Goal: Task Accomplishment & Management: Manage account settings

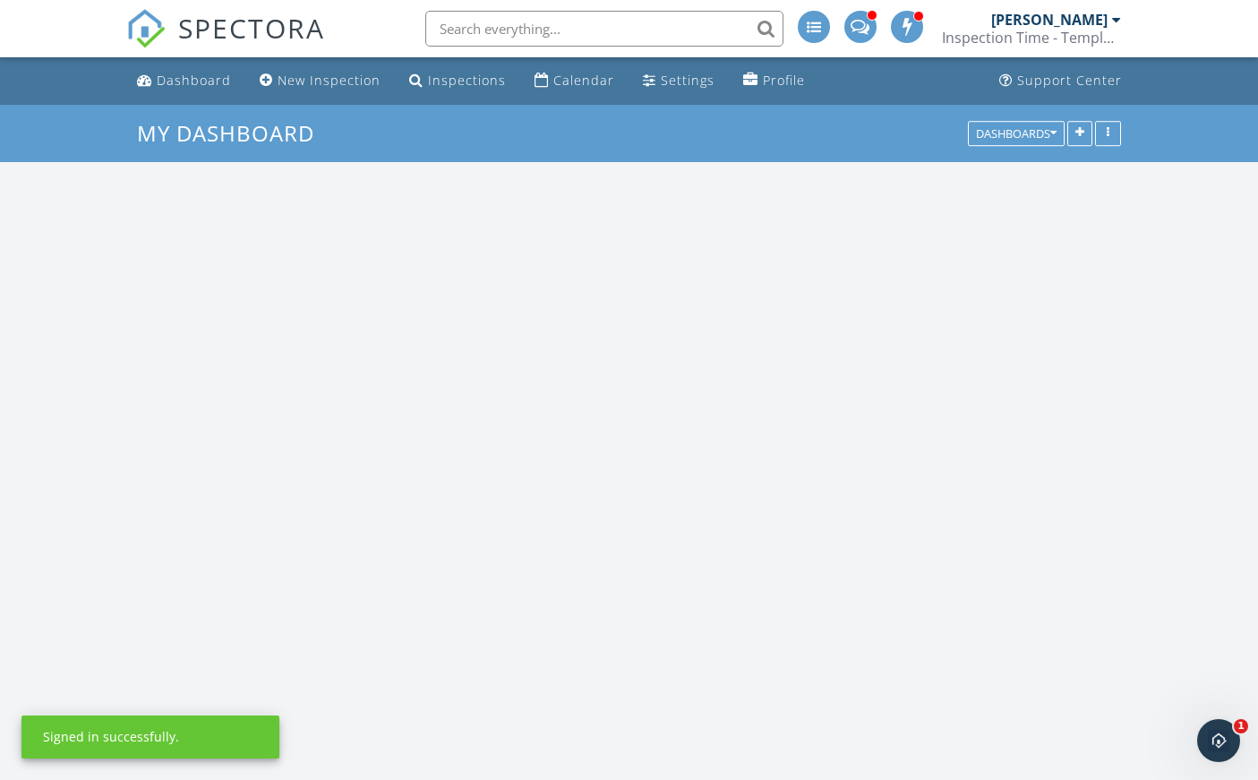
scroll to position [1657, 1286]
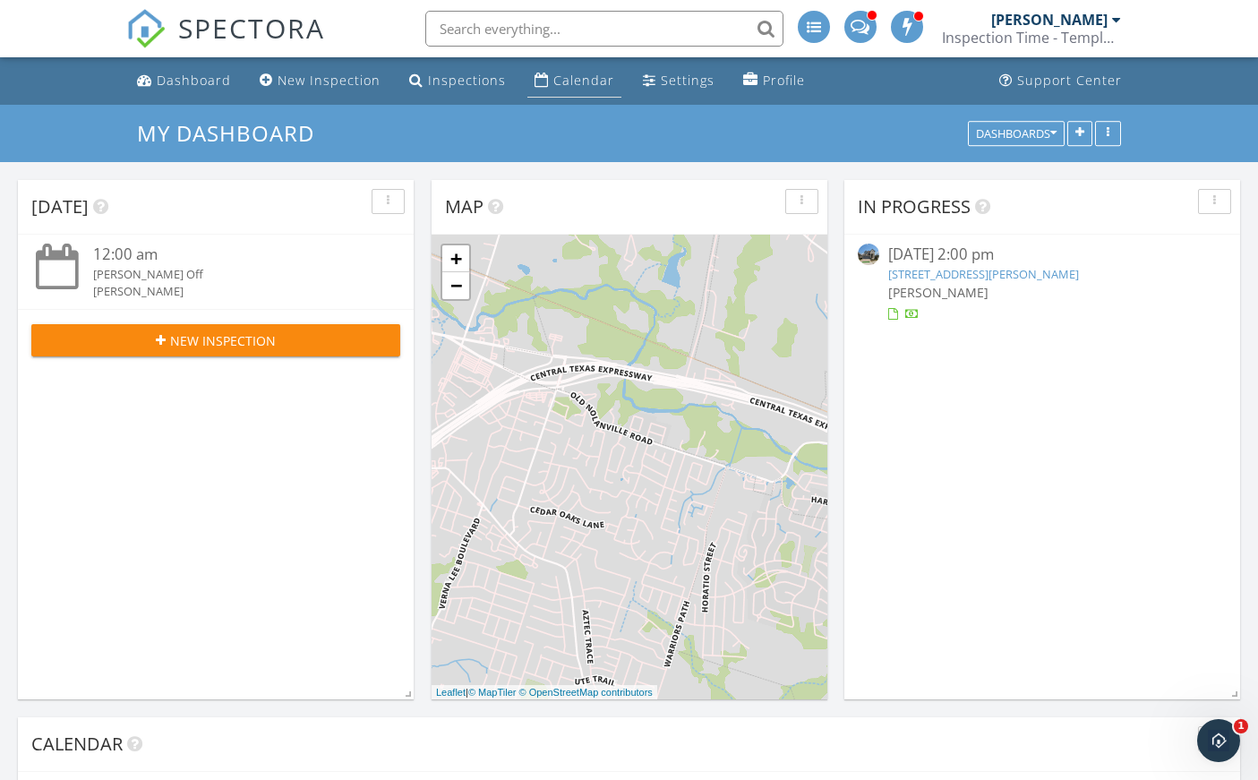
click at [553, 74] on div "Calendar" at bounding box center [583, 80] width 61 height 17
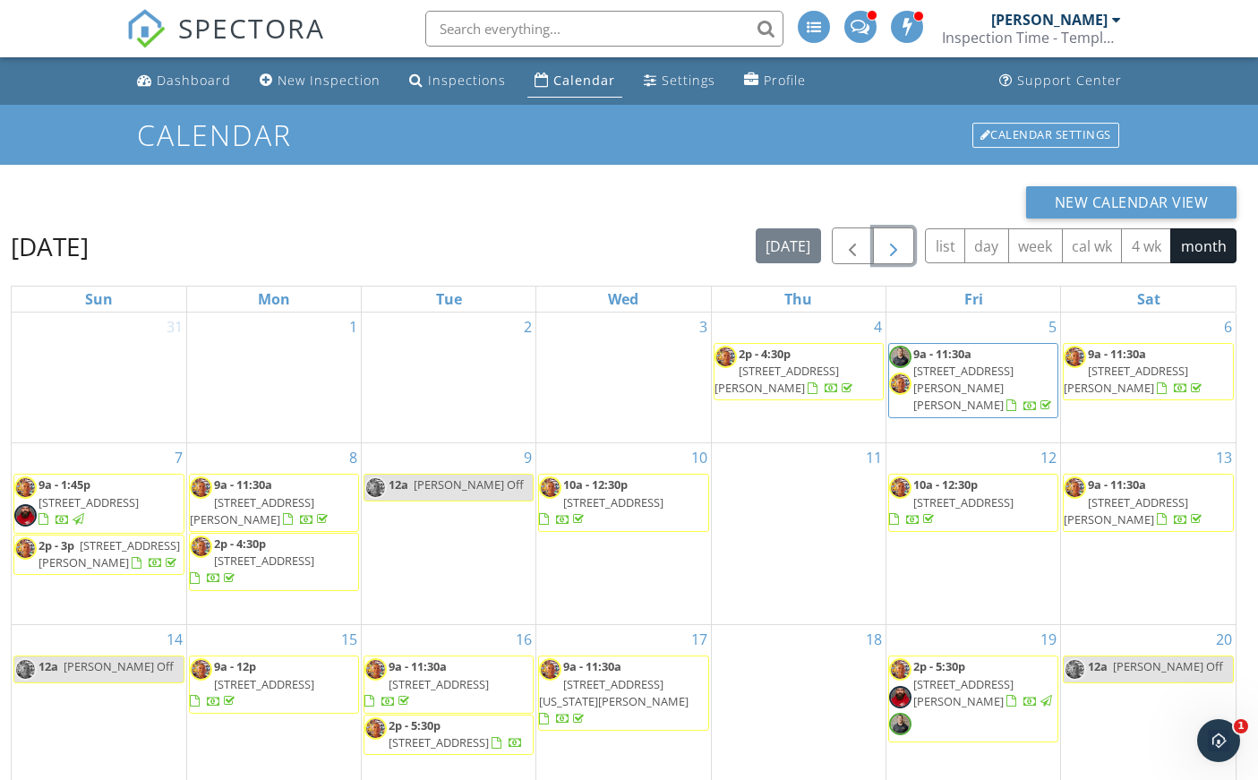
click at [902, 242] on span "button" at bounding box center [893, 245] width 21 height 21
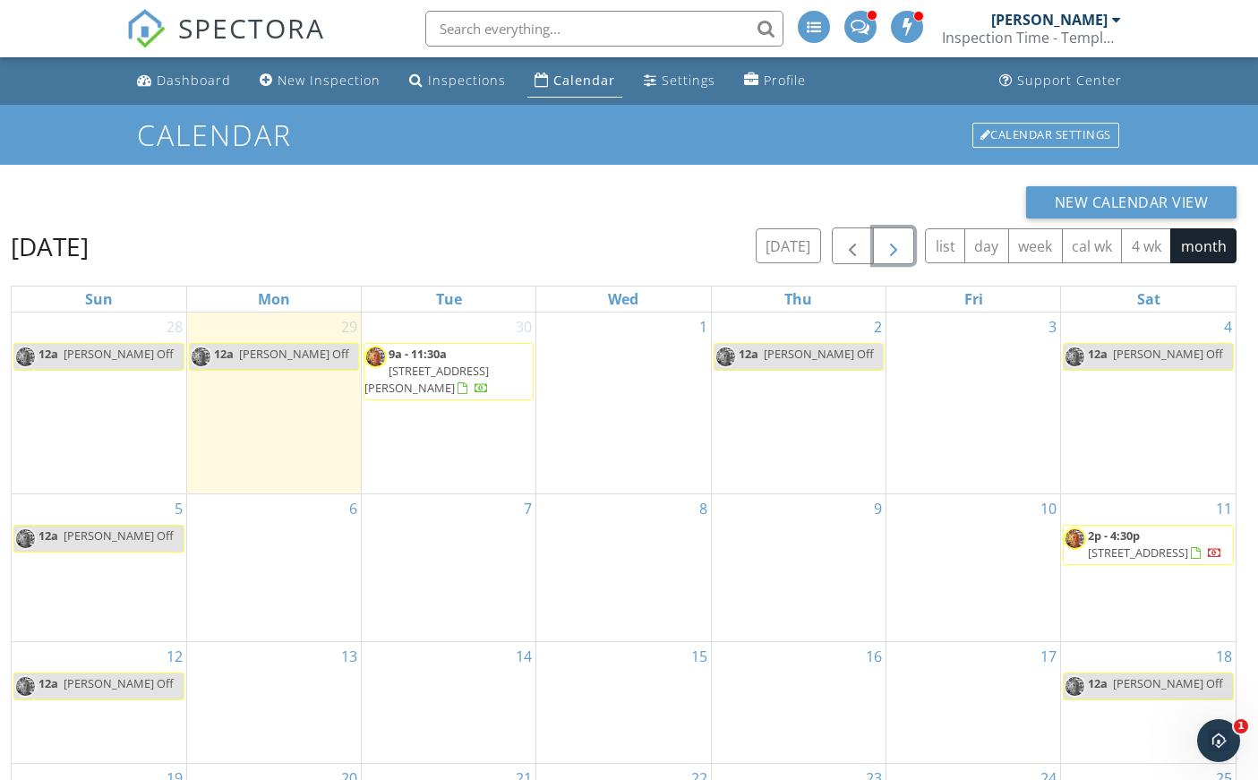
click at [463, 374] on span "[STREET_ADDRESS][PERSON_NAME]" at bounding box center [426, 379] width 124 height 33
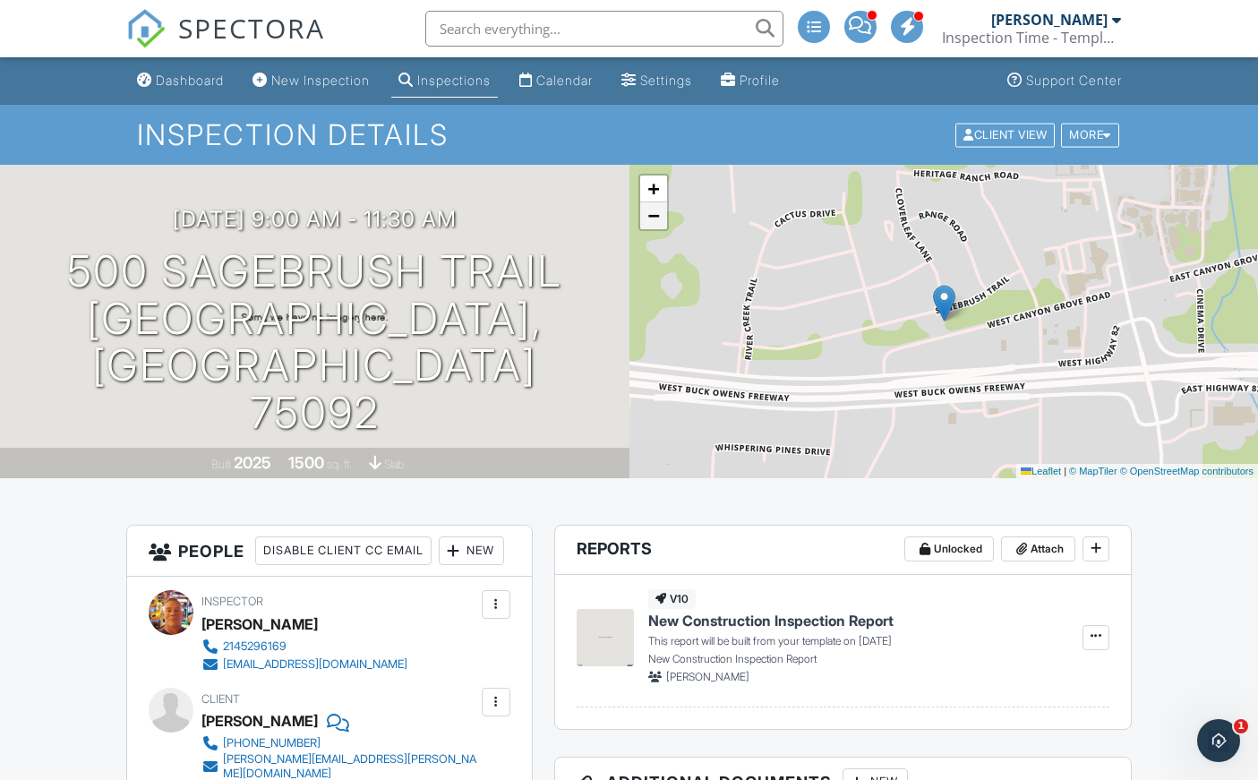
click at [657, 218] on span "−" at bounding box center [653, 215] width 12 height 22
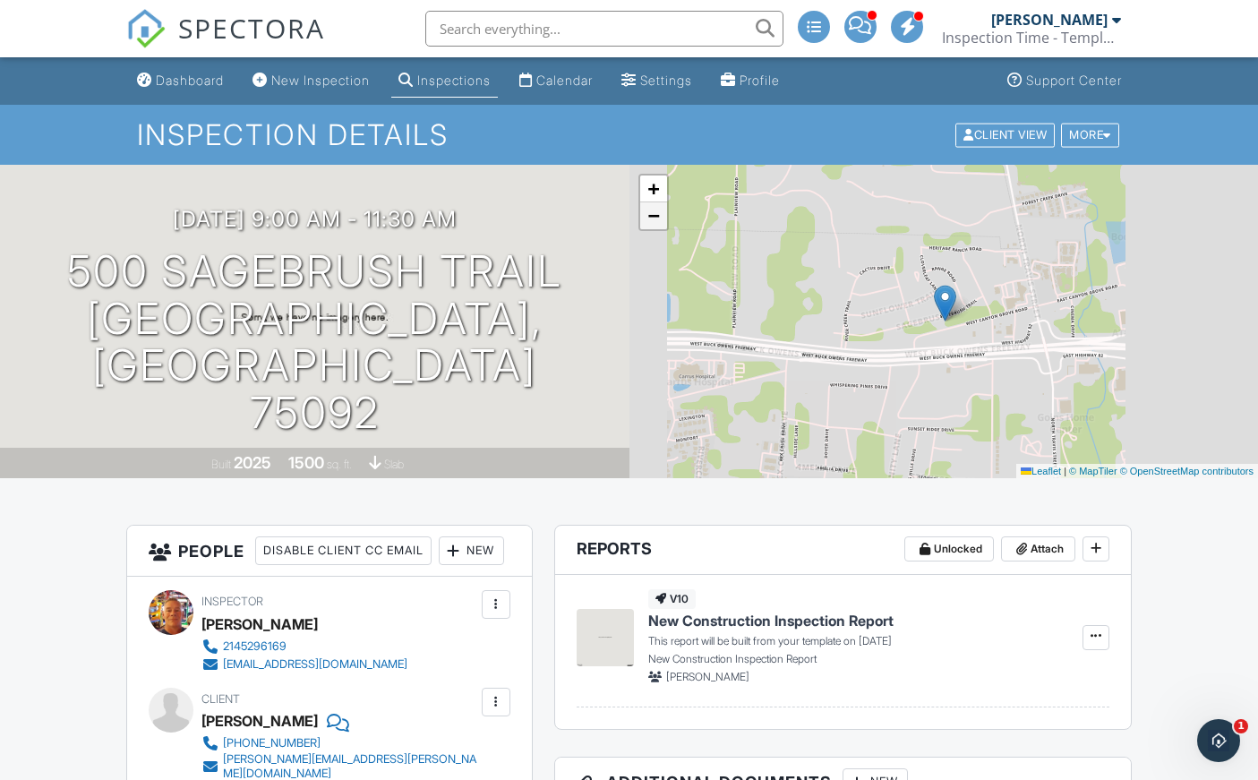
click at [657, 218] on span "−" at bounding box center [653, 215] width 12 height 22
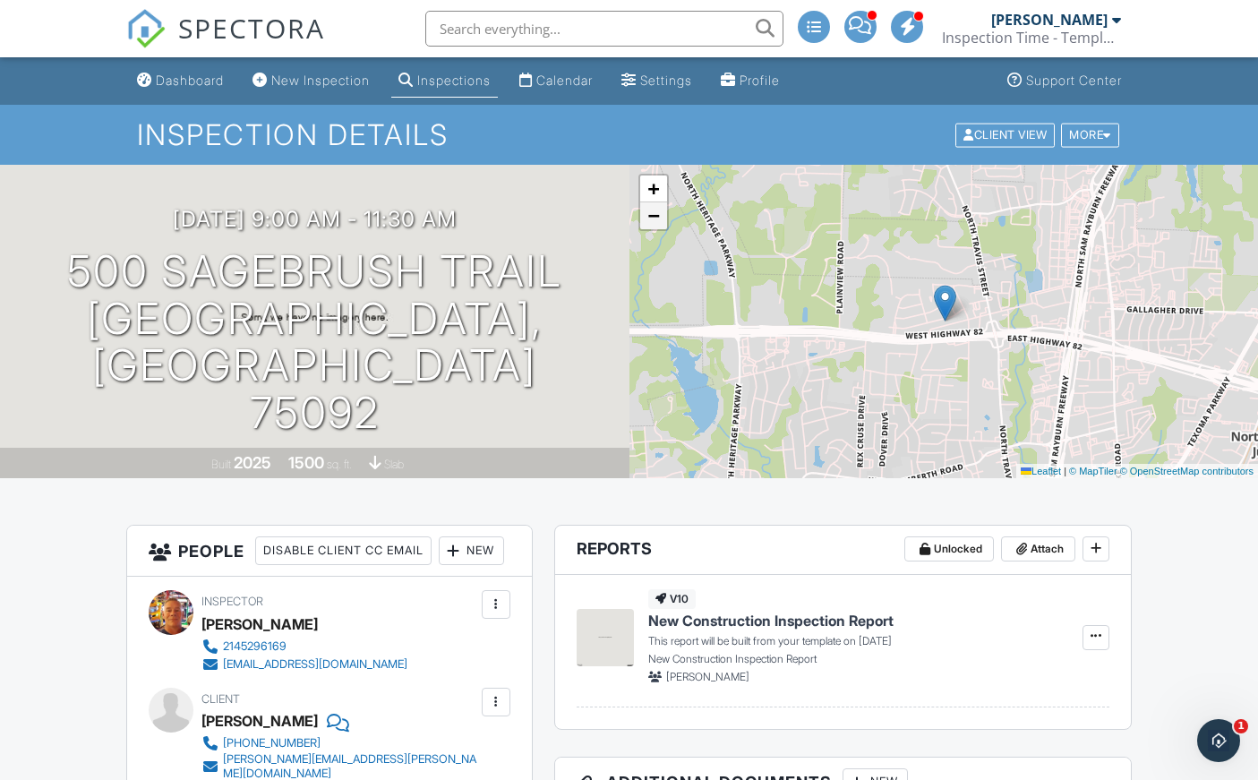
click at [657, 218] on span "−" at bounding box center [653, 215] width 12 height 22
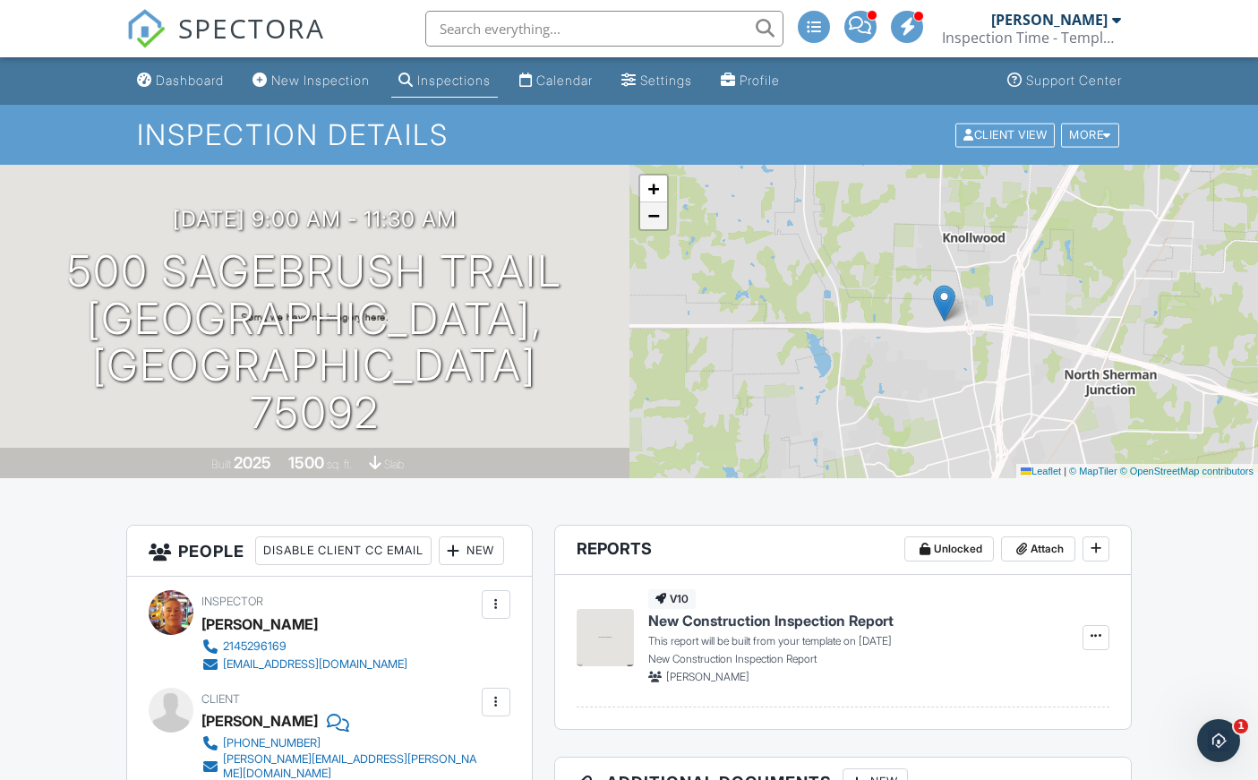
click at [657, 218] on span "−" at bounding box center [653, 215] width 12 height 22
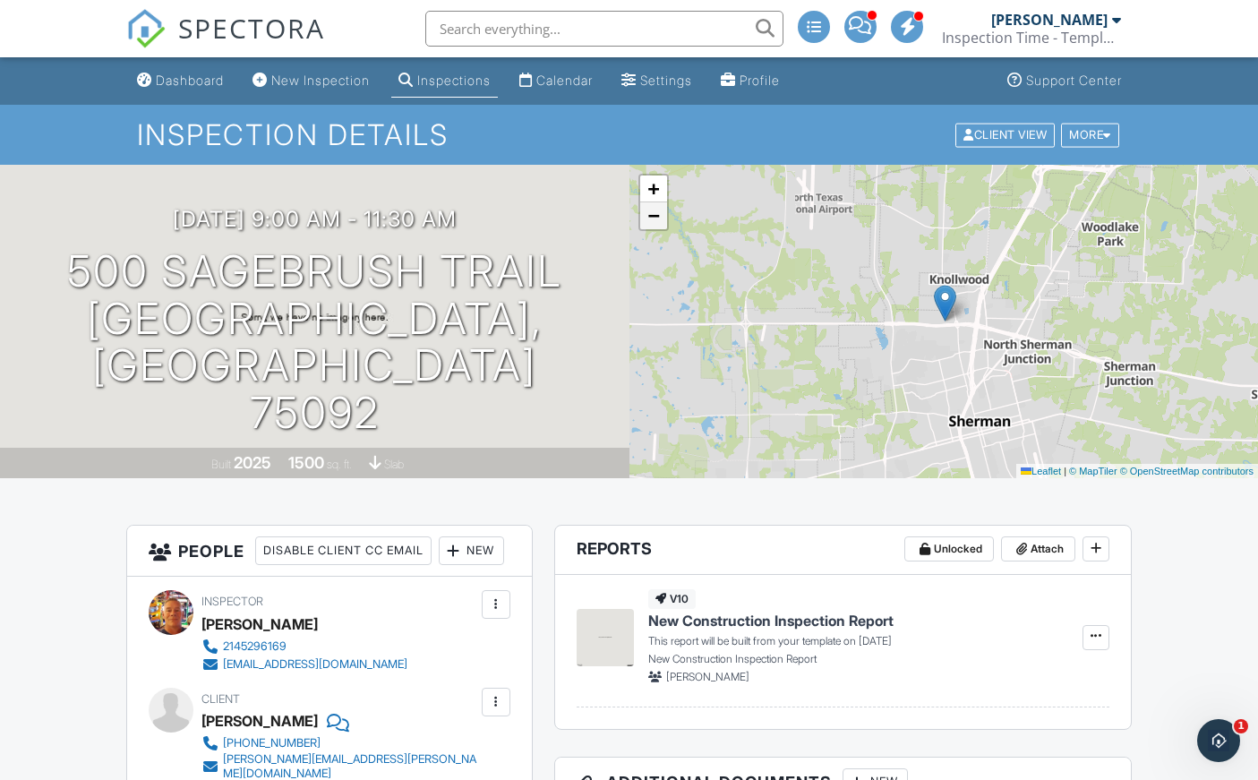
click at [657, 218] on span "−" at bounding box center [653, 215] width 12 height 22
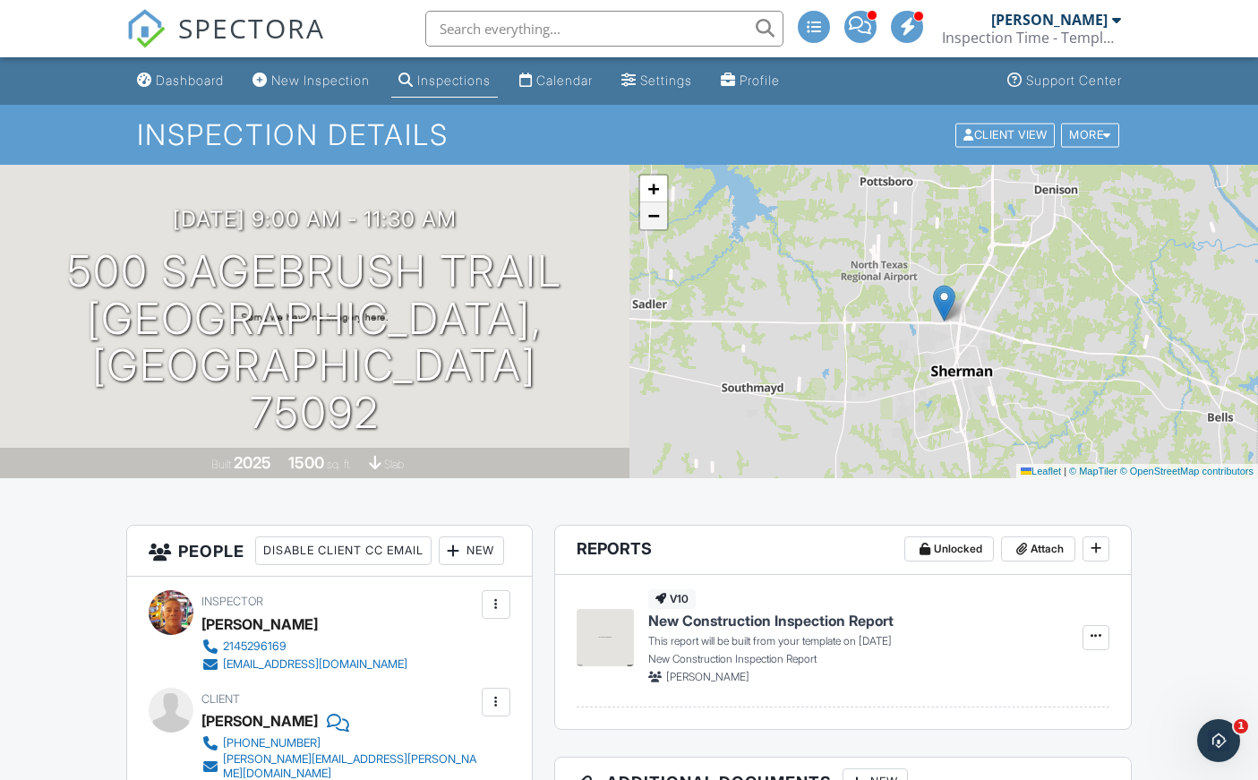
click at [657, 218] on span "−" at bounding box center [653, 215] width 12 height 22
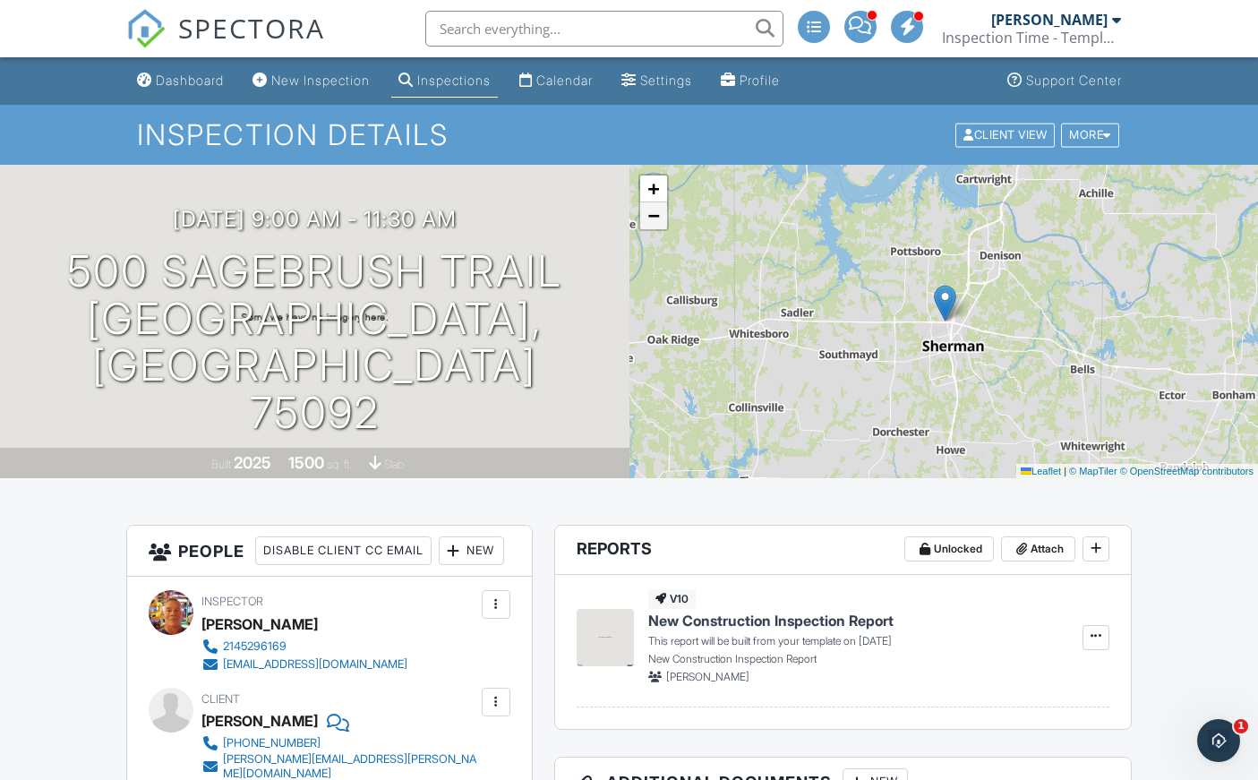
click at [657, 218] on span "−" at bounding box center [653, 215] width 12 height 22
